Goal: Book appointment/travel/reservation

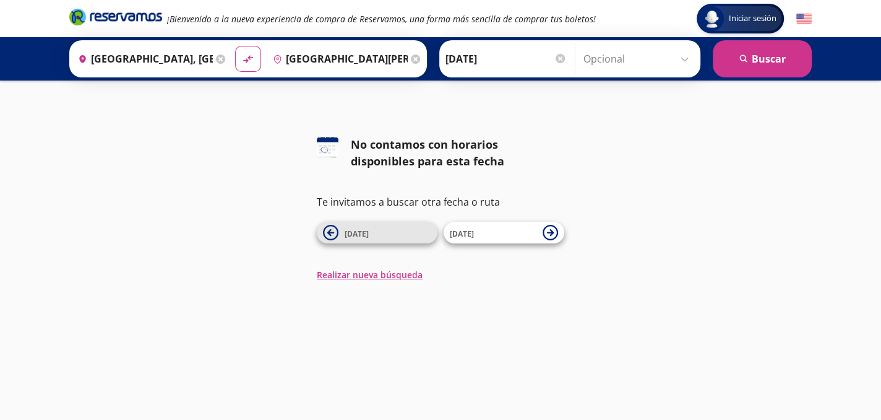
click at [346, 231] on span "[DATE]" at bounding box center [357, 233] width 24 height 11
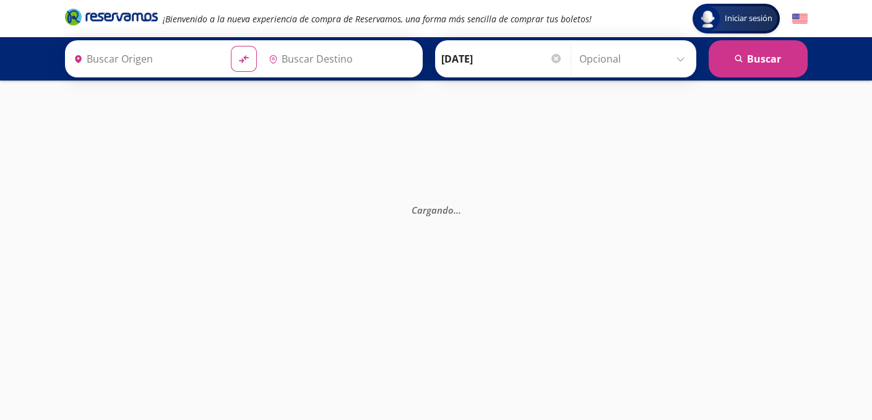
type input "[GEOGRAPHIC_DATA][PERSON_NAME], [GEOGRAPHIC_DATA][PERSON_NAME]"
type input "[GEOGRAPHIC_DATA], [GEOGRAPHIC_DATA]"
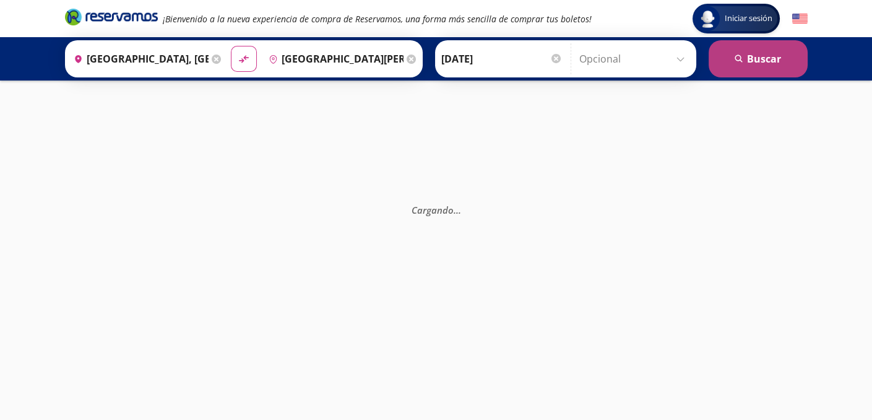
click at [764, 61] on button "search [GEOGRAPHIC_DATA]" at bounding box center [758, 58] width 99 height 37
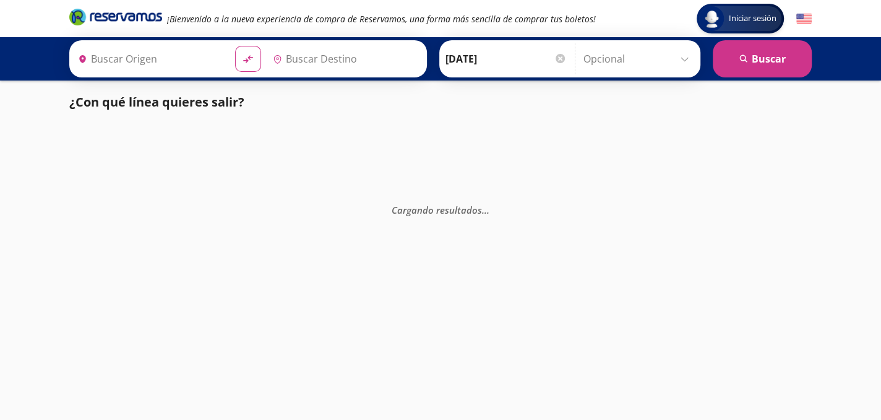
type input "[GEOGRAPHIC_DATA][PERSON_NAME], [GEOGRAPHIC_DATA][PERSON_NAME]"
type input "[GEOGRAPHIC_DATA], [GEOGRAPHIC_DATA]"
